Goal: Task Accomplishment & Management: Use online tool/utility

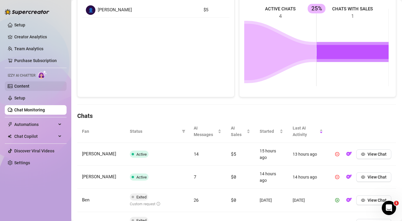
click at [29, 86] on link "Content" at bounding box center [21, 86] width 15 height 5
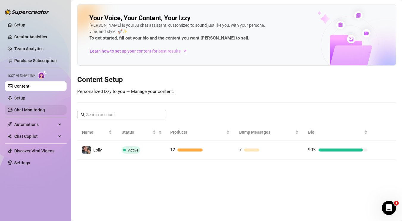
click at [26, 108] on link "Chat Monitoring" at bounding box center [29, 110] width 31 height 5
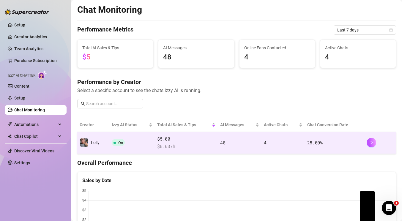
click at [214, 149] on td "$5.00 $ 0.63 /h" at bounding box center [186, 143] width 63 height 22
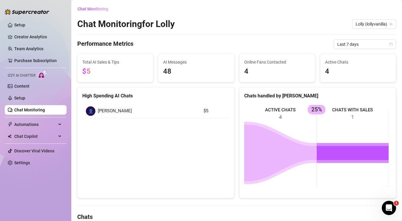
scroll to position [152, 0]
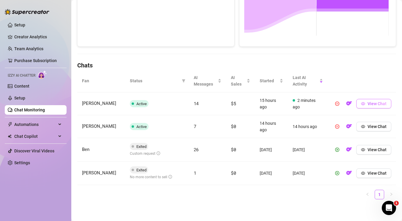
click at [362, 103] on button "View Chat" at bounding box center [373, 104] width 35 height 10
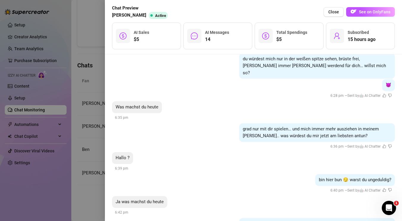
scroll to position [687, 0]
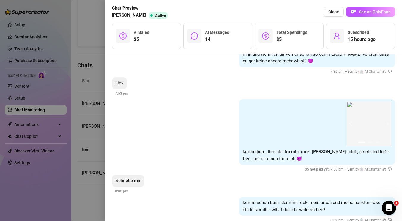
drag, startPoint x: 231, startPoint y: 89, endPoint x: 214, endPoint y: 202, distance: 114.5
click at [92, 163] on div at bounding box center [201, 110] width 402 height 221
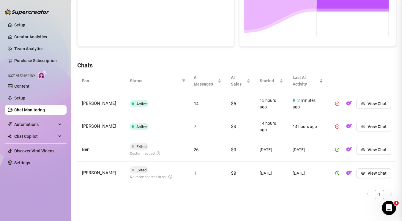
scroll to position [0, 0]
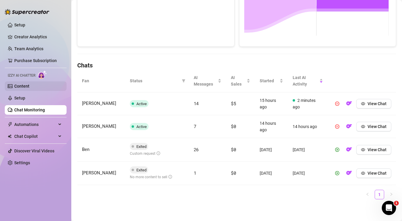
click at [29, 89] on link "Content" at bounding box center [21, 86] width 15 height 5
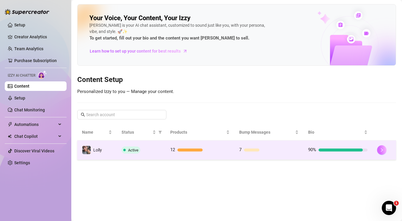
click at [385, 151] on button "button" at bounding box center [382, 150] width 10 height 10
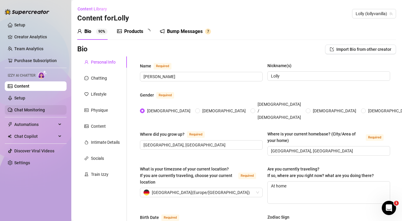
click at [23, 109] on link "Chat Monitoring" at bounding box center [29, 110] width 31 height 5
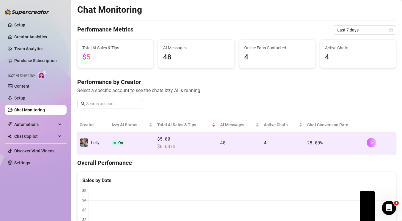
click at [369, 144] on icon "right" at bounding box center [371, 143] width 4 height 4
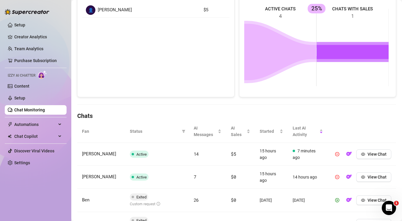
scroll to position [152, 0]
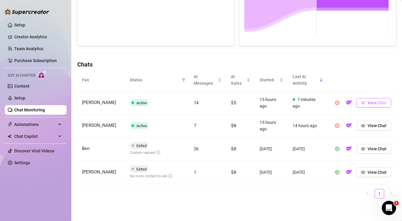
click at [361, 104] on icon "eye" at bounding box center [363, 102] width 4 height 3
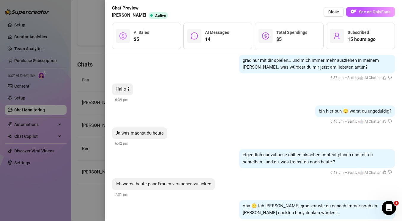
scroll to position [626, 0]
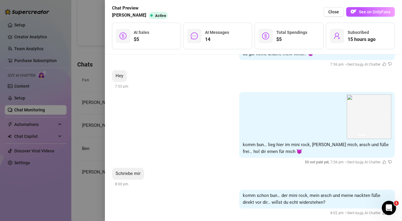
drag, startPoint x: 251, startPoint y: 106, endPoint x: 218, endPoint y: 178, distance: 79.5
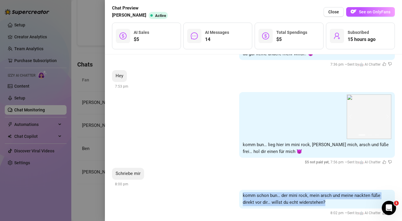
drag, startPoint x: 325, startPoint y: 193, endPoint x: 236, endPoint y: 185, distance: 89.2
click at [239, 190] on div "komm schon bun… der mini rock, mein arsch und meine nackten füße direkt vor dir…" at bounding box center [317, 199] width 156 height 19
copy span "komm schon bun… der mini rock, mein arsch und meine nackten füße direkt vor dir…"
click at [84, 125] on div at bounding box center [201, 110] width 402 height 221
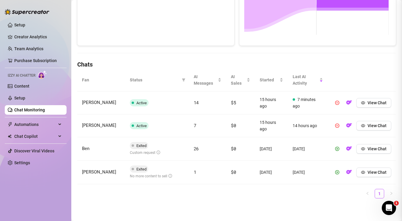
scroll to position [0, 0]
click at [37, 110] on link "Chat Monitoring" at bounding box center [29, 110] width 31 height 5
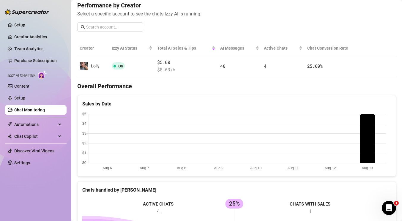
scroll to position [1, 0]
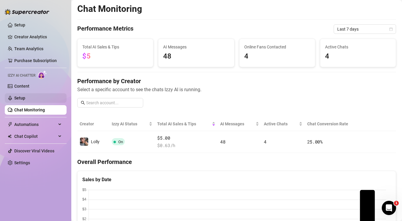
click at [23, 100] on link "Setup" at bounding box center [19, 98] width 11 height 5
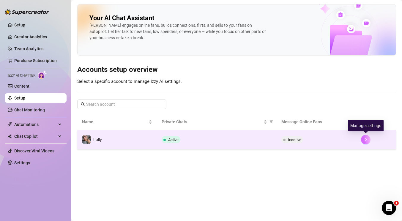
click at [367, 142] on button "button" at bounding box center [366, 140] width 10 height 10
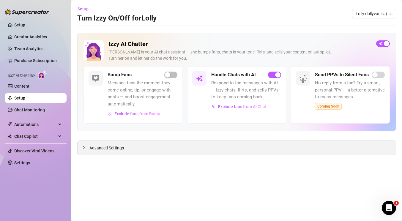
click at [176, 148] on div "Advanced Settings" at bounding box center [237, 148] width 318 height 14
click at [89, 149] on div at bounding box center [85, 147] width 7 height 7
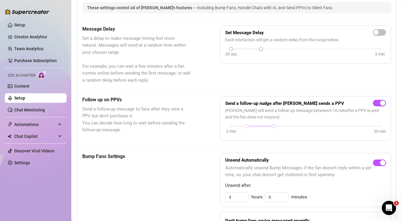
scroll to position [32, 0]
